Goal: Task Accomplishment & Management: Complete application form

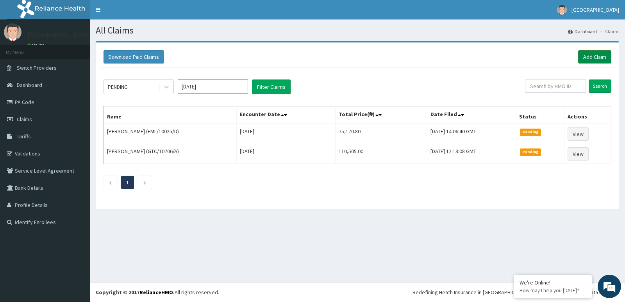
click at [590, 55] on link "Add Claim" at bounding box center [594, 56] width 33 height 13
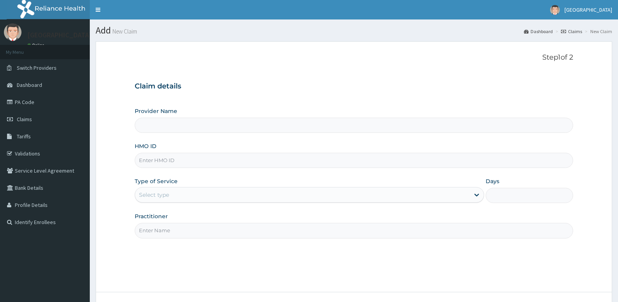
type input "[GEOGRAPHIC_DATA]"
click at [210, 165] on input "HMO ID" at bounding box center [354, 160] width 438 height 15
type input "EML/10007/A"
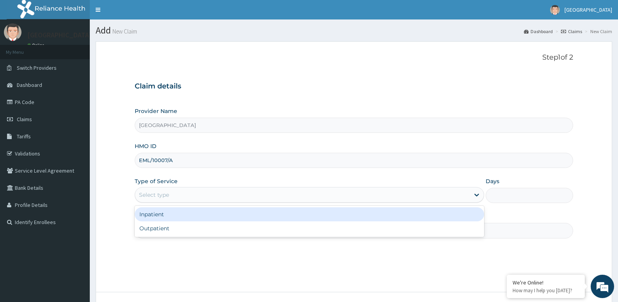
click at [224, 190] on div "Select type" at bounding box center [302, 195] width 335 height 12
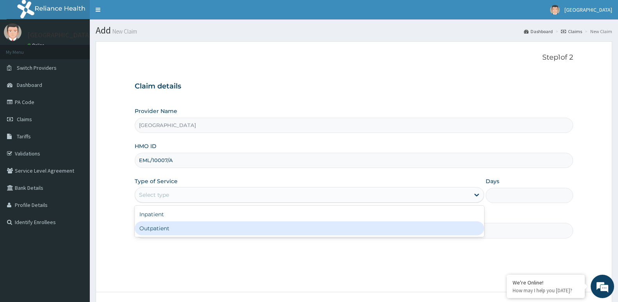
click at [220, 228] on div "Outpatient" at bounding box center [309, 229] width 349 height 14
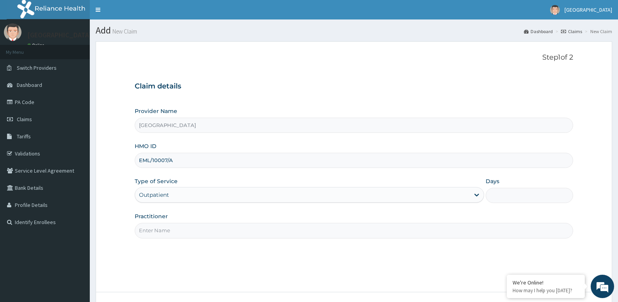
type input "1"
click at [222, 228] on input "Practitioner" at bounding box center [354, 230] width 438 height 15
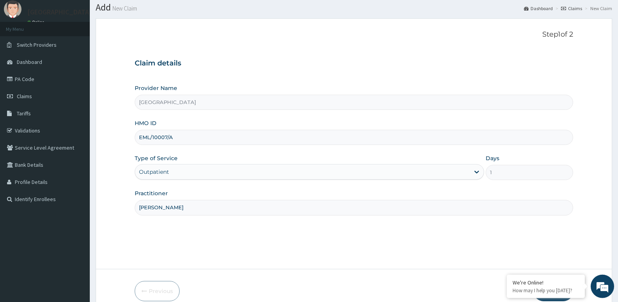
scroll to position [59, 0]
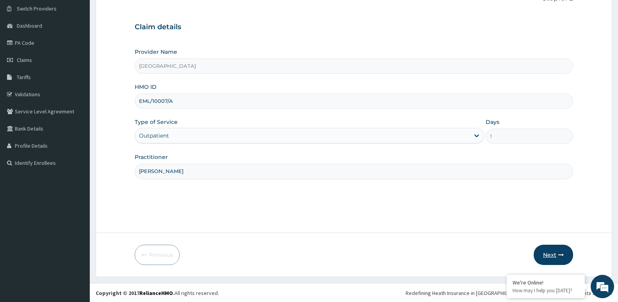
type input "[PERSON_NAME]"
click at [556, 252] on button "Next" at bounding box center [553, 255] width 39 height 20
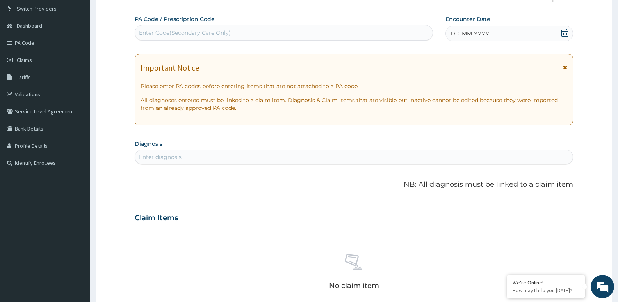
click at [566, 32] on icon at bounding box center [564, 33] width 7 height 8
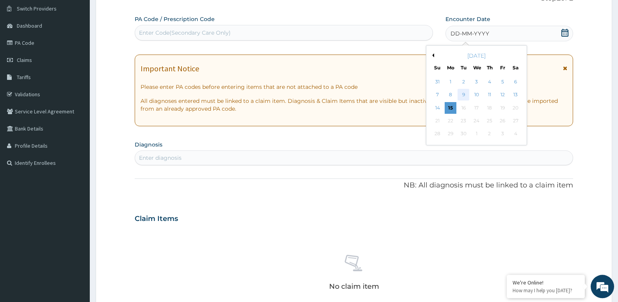
click at [465, 94] on div "9" at bounding box center [463, 95] width 12 height 12
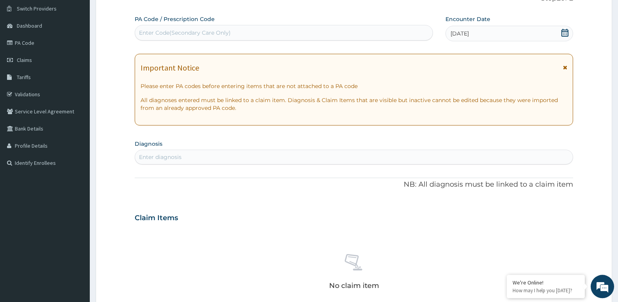
click at [300, 155] on div "Enter diagnosis" at bounding box center [354, 157] width 438 height 12
type input "[MEDICAL_DATA]"
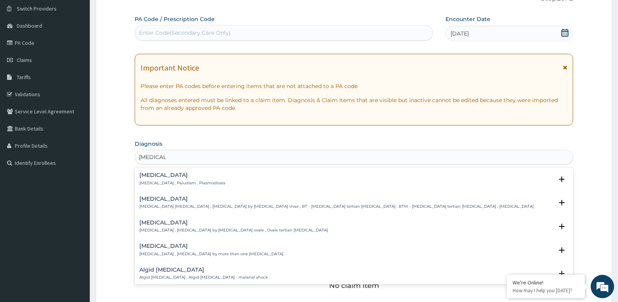
click at [248, 183] on div "[MEDICAL_DATA] [MEDICAL_DATA] , Paludism , Plasmodiosis" at bounding box center [353, 180] width 429 height 14
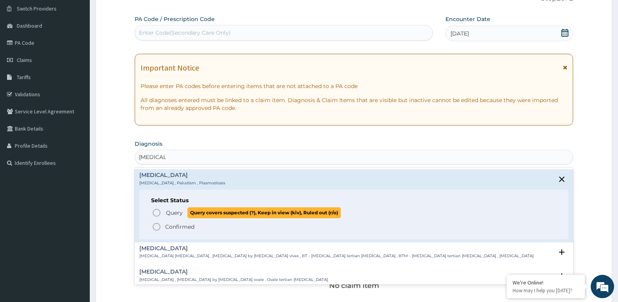
click at [227, 217] on span "Query covers suspected (?), Keep in view (kiv), Ruled out (r/o)" at bounding box center [263, 213] width 153 height 11
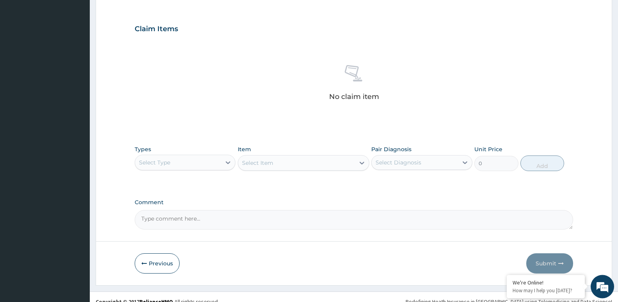
scroll to position [260, 0]
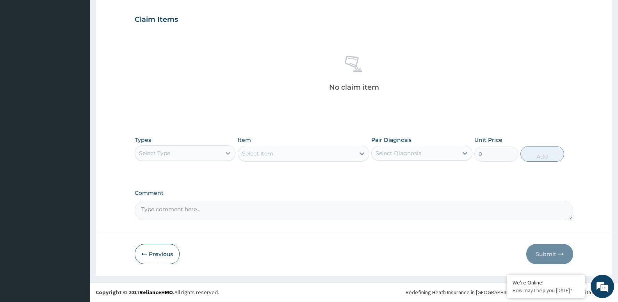
click at [227, 153] on icon at bounding box center [228, 153] width 5 height 3
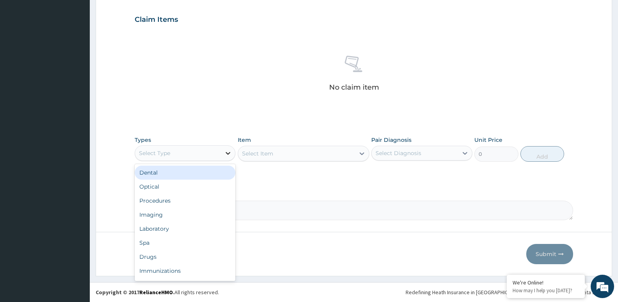
click at [227, 153] on icon at bounding box center [228, 153] width 5 height 3
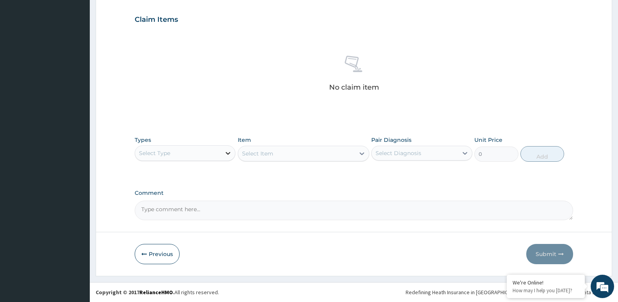
click at [227, 153] on icon at bounding box center [228, 153] width 5 height 3
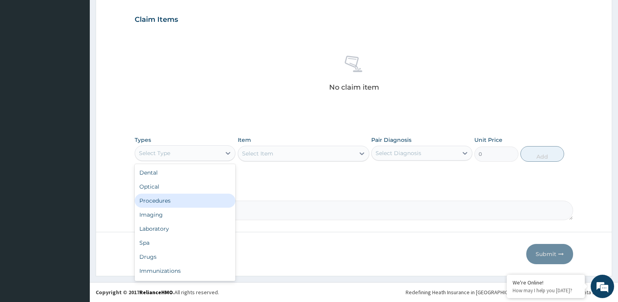
click at [205, 203] on div "Procedures" at bounding box center [185, 201] width 101 height 14
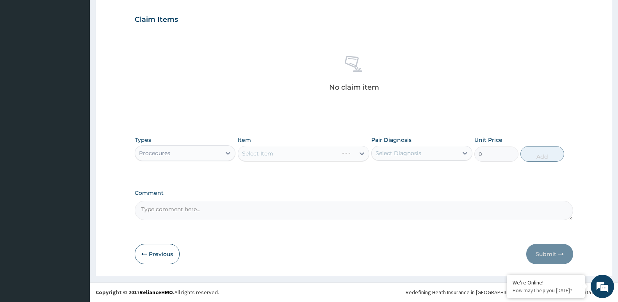
click at [311, 155] on div "Select Item" at bounding box center [304, 154] width 132 height 16
click at [359, 155] on div "Select Item" at bounding box center [304, 154] width 132 height 16
click at [360, 153] on div "Select Item" at bounding box center [304, 154] width 132 height 16
click at [354, 152] on div "Select Item" at bounding box center [304, 154] width 132 height 16
click at [361, 151] on div "Select Item" at bounding box center [304, 154] width 132 height 16
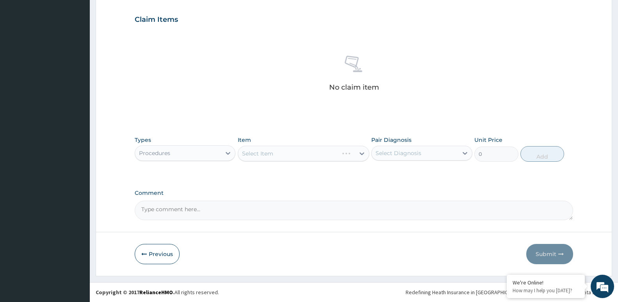
click at [342, 151] on div "Select Item" at bounding box center [304, 154] width 132 height 16
click at [360, 153] on div "Select Item" at bounding box center [304, 154] width 132 height 16
click at [361, 153] on div "Select Item" at bounding box center [304, 154] width 132 height 16
click at [327, 150] on div "Select Item" at bounding box center [304, 154] width 132 height 16
click at [317, 153] on div "Select Item" at bounding box center [304, 154] width 132 height 16
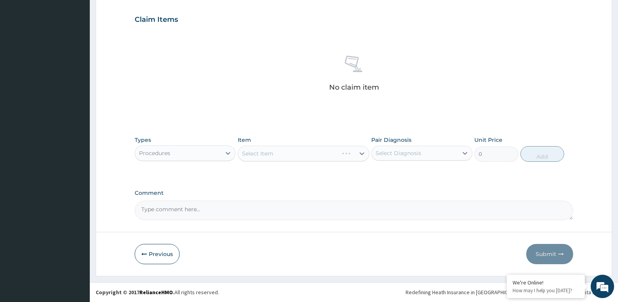
click at [301, 157] on div "Select Item" at bounding box center [304, 154] width 132 height 16
click at [294, 156] on div "Select Item" at bounding box center [304, 154] width 132 height 16
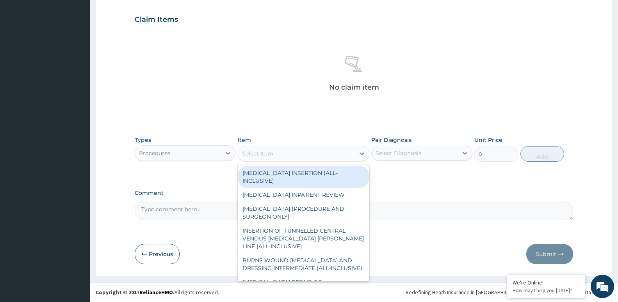
click at [305, 156] on div "Select Item" at bounding box center [296, 154] width 117 height 12
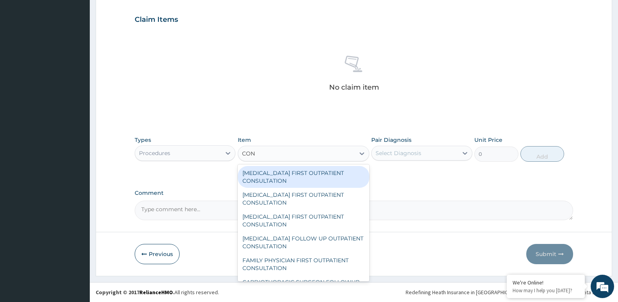
type input "CONS"
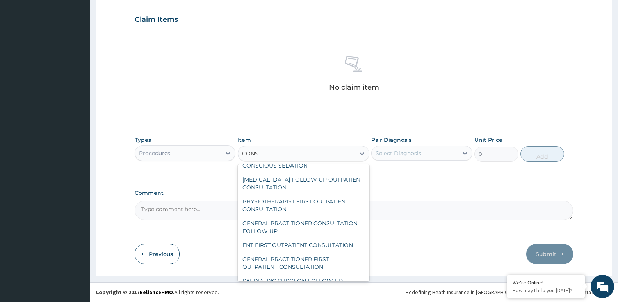
scroll to position [295, 0]
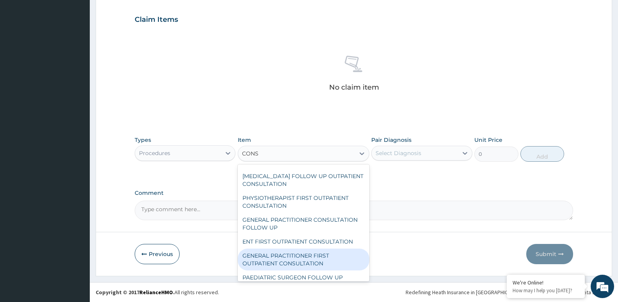
click at [326, 262] on div "GENERAL PRACTITIONER FIRST OUTPATIENT CONSULTATION" at bounding box center [304, 260] width 132 height 22
type input "3750"
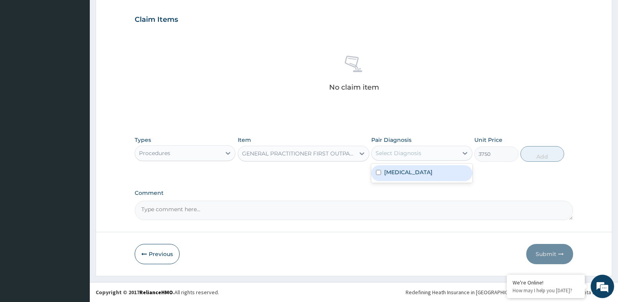
click at [428, 153] on div "Select Diagnosis" at bounding box center [415, 153] width 86 height 12
click at [425, 176] on div "[MEDICAL_DATA]" at bounding box center [421, 173] width 101 height 16
checkbox input "true"
click at [544, 155] on button "Add" at bounding box center [542, 154] width 44 height 16
type input "0"
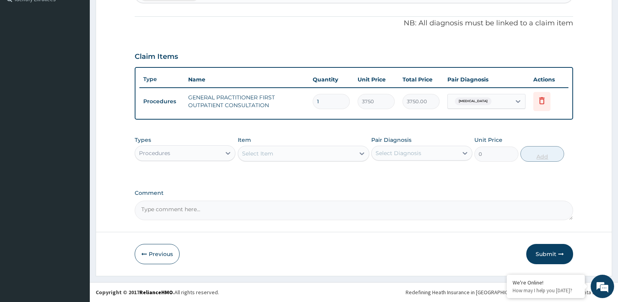
scroll to position [223, 0]
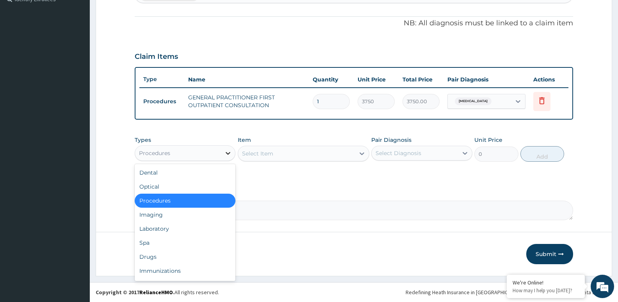
click at [228, 153] on icon at bounding box center [228, 153] width 8 height 8
click at [210, 227] on div "Laboratory" at bounding box center [185, 229] width 101 height 14
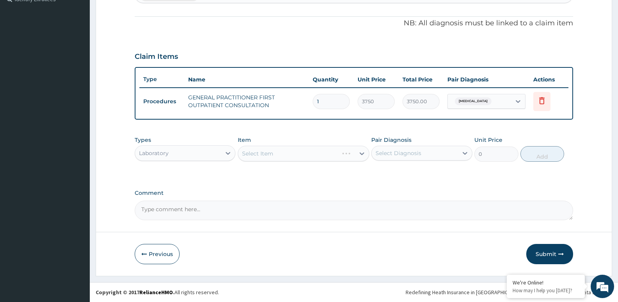
click at [304, 151] on div "Select Item" at bounding box center [304, 154] width 132 height 16
click at [299, 153] on div "Select Item" at bounding box center [304, 154] width 132 height 16
click at [338, 155] on div "Select Item" at bounding box center [304, 154] width 132 height 16
click at [318, 156] on div "Select Item" at bounding box center [304, 154] width 132 height 16
click at [362, 153] on div "Select Item" at bounding box center [304, 154] width 132 height 16
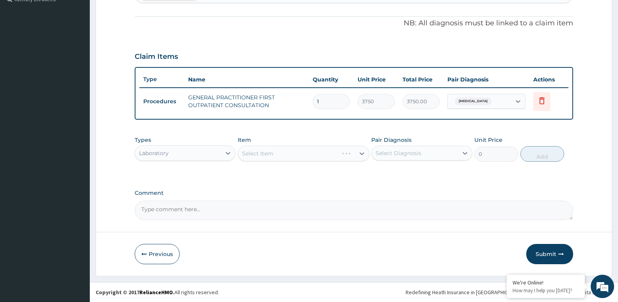
click at [327, 157] on div "Select Item" at bounding box center [304, 154] width 132 height 16
click at [317, 157] on div "Select Item" at bounding box center [304, 154] width 132 height 16
click at [362, 152] on div "Select Item" at bounding box center [304, 154] width 132 height 16
click at [324, 153] on div "Select Item" at bounding box center [304, 154] width 132 height 16
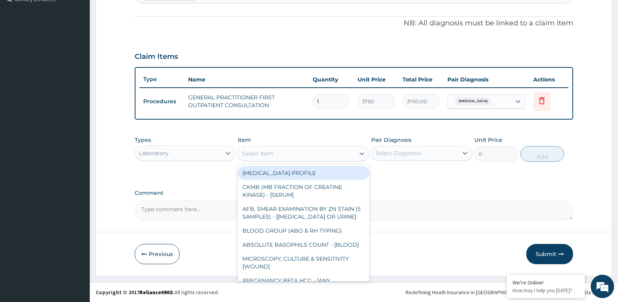
click at [360, 154] on icon at bounding box center [362, 154] width 8 height 8
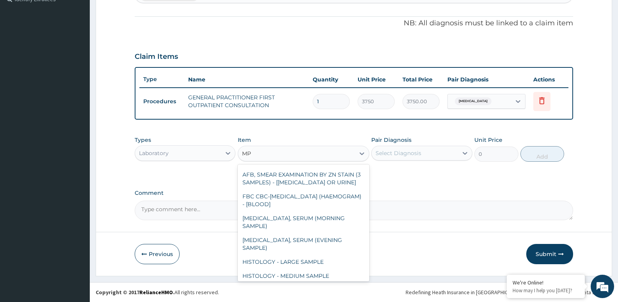
scroll to position [63, 0]
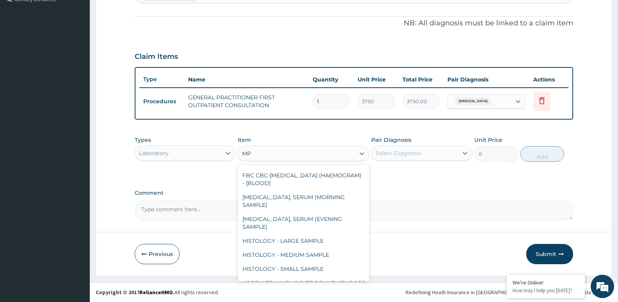
type input "M"
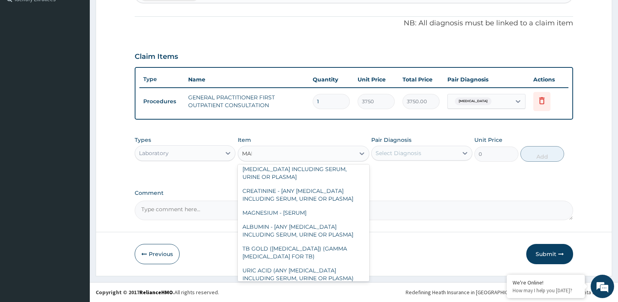
scroll to position [0, 0]
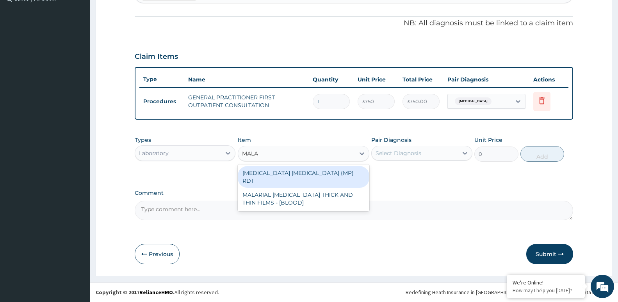
type input "MALAR"
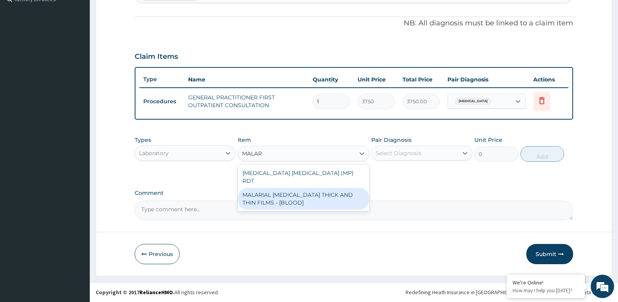
click at [310, 190] on div "MALARIAL [MEDICAL_DATA] THICK AND THIN FILMS - [BLOOD]" at bounding box center [304, 199] width 132 height 22
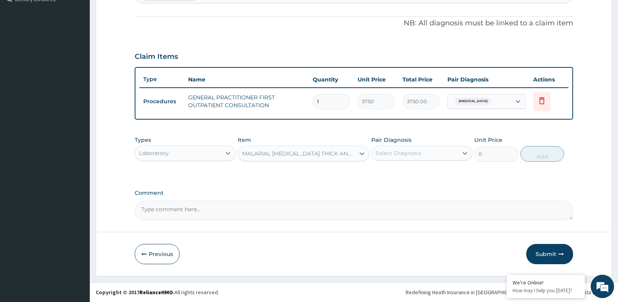
type input "2187.5"
click at [406, 153] on div "Select Diagnosis" at bounding box center [398, 153] width 46 height 8
click at [410, 173] on div "[MEDICAL_DATA]" at bounding box center [421, 173] width 101 height 16
checkbox input "true"
click at [539, 155] on button "Add" at bounding box center [542, 154] width 44 height 16
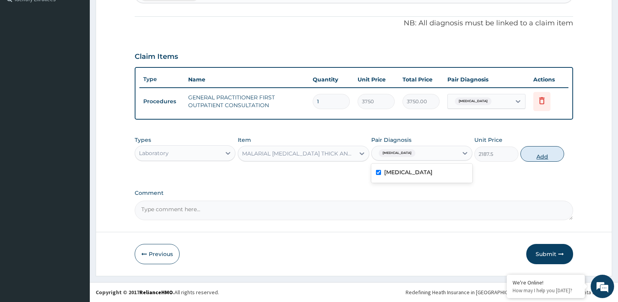
type input "0"
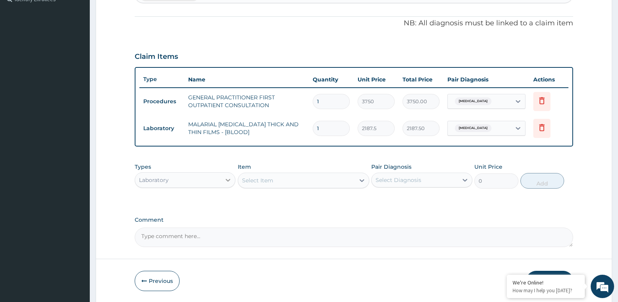
click at [227, 180] on icon at bounding box center [228, 180] width 5 height 3
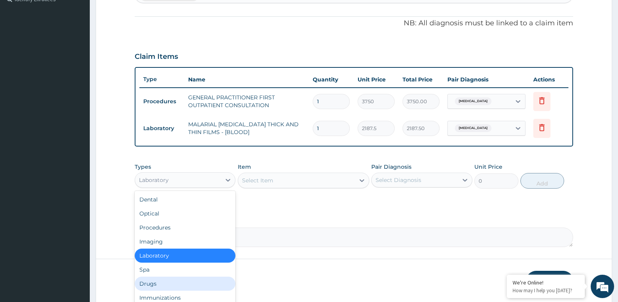
click at [181, 284] on div "Drugs" at bounding box center [185, 284] width 101 height 14
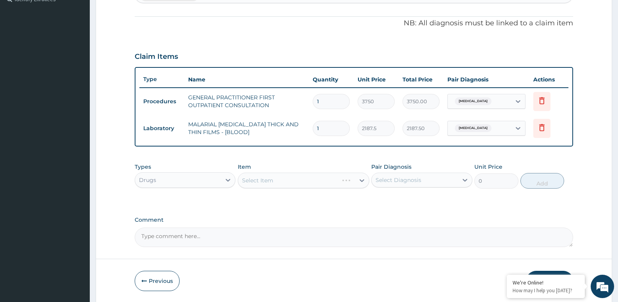
click at [304, 184] on div "Select Item" at bounding box center [304, 181] width 132 height 16
click at [303, 182] on div "Select Item" at bounding box center [304, 181] width 132 height 16
click at [309, 180] on div "Select Item" at bounding box center [304, 181] width 132 height 16
click at [328, 179] on div "Select Item" at bounding box center [304, 181] width 132 height 16
click at [360, 182] on div "Select Item" at bounding box center [304, 181] width 132 height 16
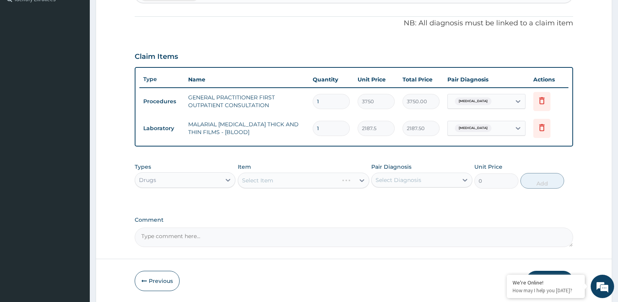
click at [361, 181] on div "Select Item" at bounding box center [304, 181] width 132 height 16
click at [340, 183] on div "Select Item" at bounding box center [304, 181] width 132 height 16
click at [294, 182] on div "Select Item" at bounding box center [304, 181] width 132 height 16
click at [278, 182] on div "Select Item" at bounding box center [304, 181] width 132 height 16
click at [311, 181] on div "Select Item" at bounding box center [304, 181] width 132 height 16
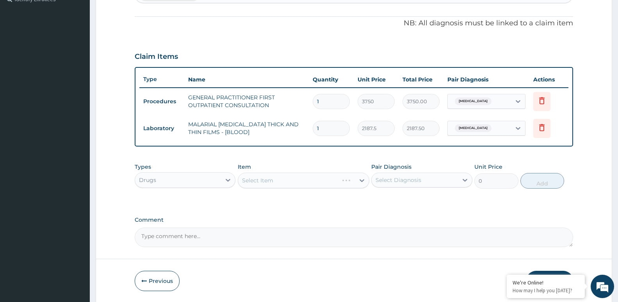
click at [360, 182] on div "Select Item" at bounding box center [304, 181] width 132 height 16
click at [342, 182] on div "Select Item" at bounding box center [304, 181] width 132 height 16
click at [320, 182] on div "Select Item" at bounding box center [304, 181] width 132 height 16
click at [359, 181] on div "Select Item" at bounding box center [304, 181] width 132 height 16
click at [333, 182] on div "Select Item" at bounding box center [304, 181] width 132 height 16
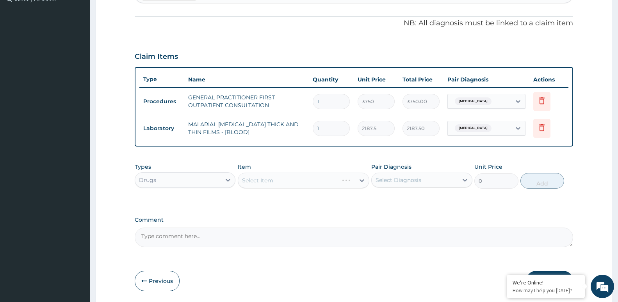
click at [319, 182] on div "Select Item" at bounding box center [304, 181] width 132 height 16
click at [361, 183] on div "Select Item" at bounding box center [304, 181] width 132 height 16
click at [340, 183] on div "Select Item" at bounding box center [304, 181] width 132 height 16
click at [325, 181] on div "Select Item" at bounding box center [304, 181] width 132 height 16
click at [360, 180] on div "Select Item" at bounding box center [304, 181] width 132 height 16
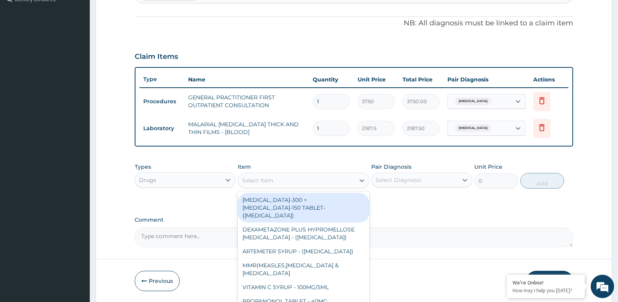
click at [305, 183] on div "Select Item" at bounding box center [296, 180] width 117 height 12
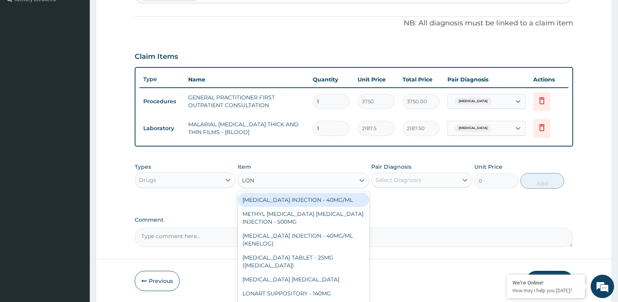
type input "[PERSON_NAME]"
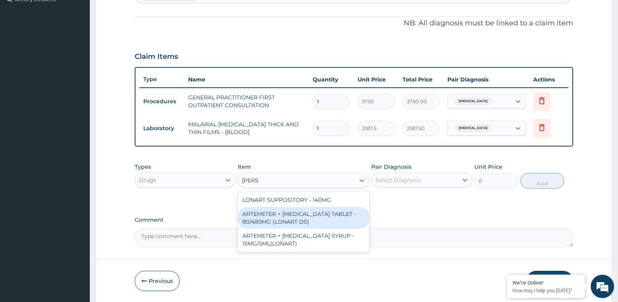
click at [302, 218] on div "ARTEMETER + [MEDICAL_DATA] TABLET - 80/480MG (LONART DS)" at bounding box center [304, 218] width 132 height 22
type input "588"
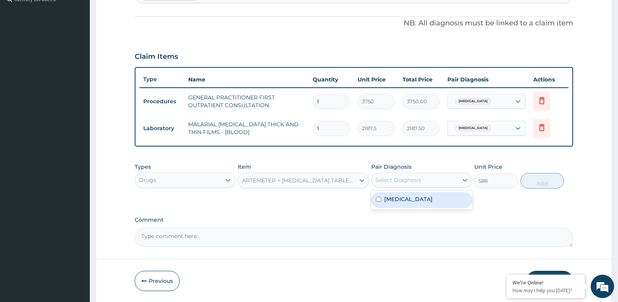
click at [402, 179] on div "Select Diagnosis" at bounding box center [398, 180] width 46 height 8
click at [399, 198] on label "[MEDICAL_DATA]" at bounding box center [408, 200] width 48 height 8
checkbox input "true"
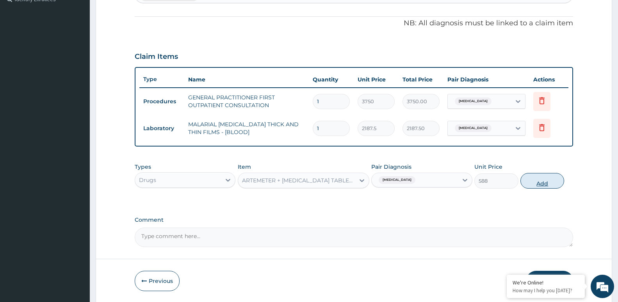
click at [542, 180] on button "Add" at bounding box center [542, 181] width 44 height 16
type input "0"
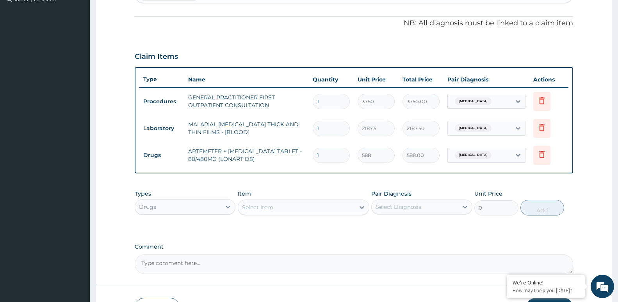
type input "0.00"
type input "6"
type input "3528.00"
type input "6"
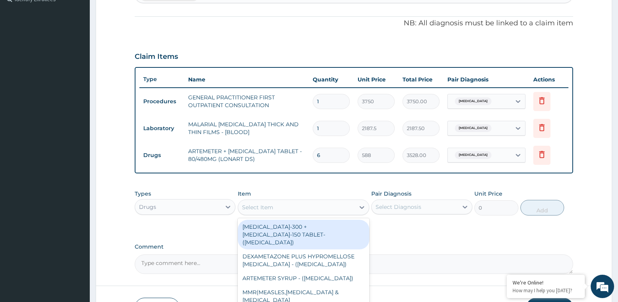
click at [309, 212] on div "Select Item" at bounding box center [296, 207] width 117 height 12
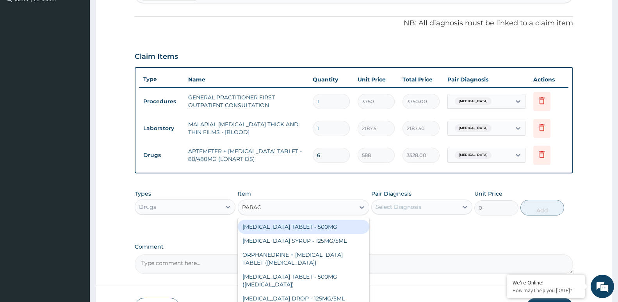
type input "PARACE"
click at [299, 226] on div "[MEDICAL_DATA] TABLET - 500MG" at bounding box center [304, 227] width 132 height 14
type input "33.599999999999994"
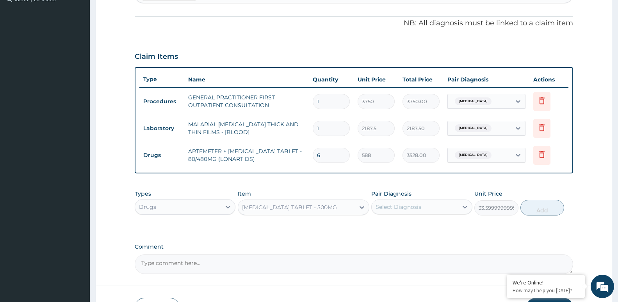
click at [404, 208] on div "Select Diagnosis" at bounding box center [398, 207] width 46 height 8
click at [397, 226] on label "[MEDICAL_DATA]" at bounding box center [408, 226] width 48 height 8
checkbox input "true"
click at [538, 209] on button "Add" at bounding box center [542, 208] width 44 height 16
type input "0"
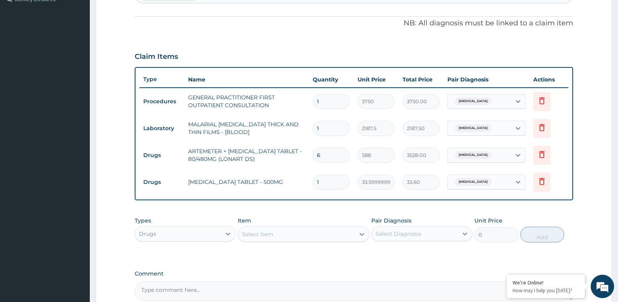
type input "18"
type input "604.80"
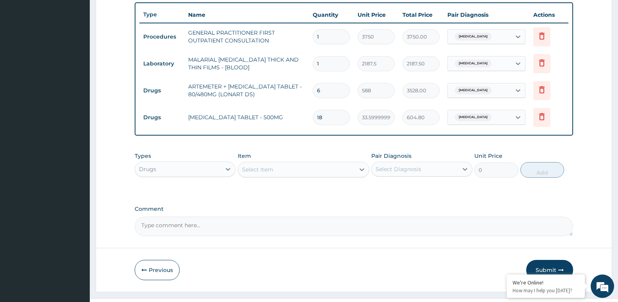
scroll to position [304, 0]
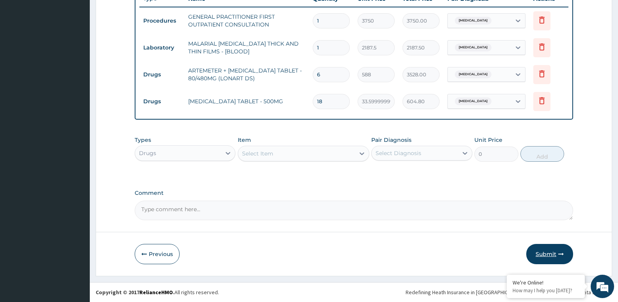
type input "18"
click at [554, 257] on button "Submit" at bounding box center [549, 254] width 47 height 20
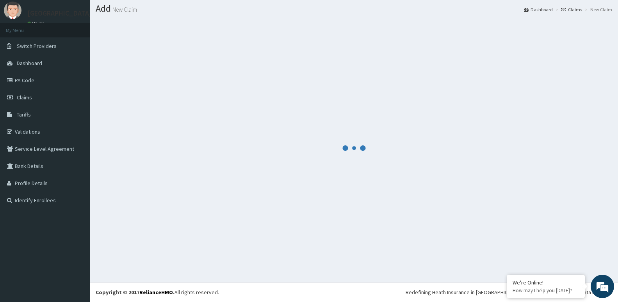
scroll to position [22, 0]
